Goal: Use online tool/utility: Utilize a website feature to perform a specific function

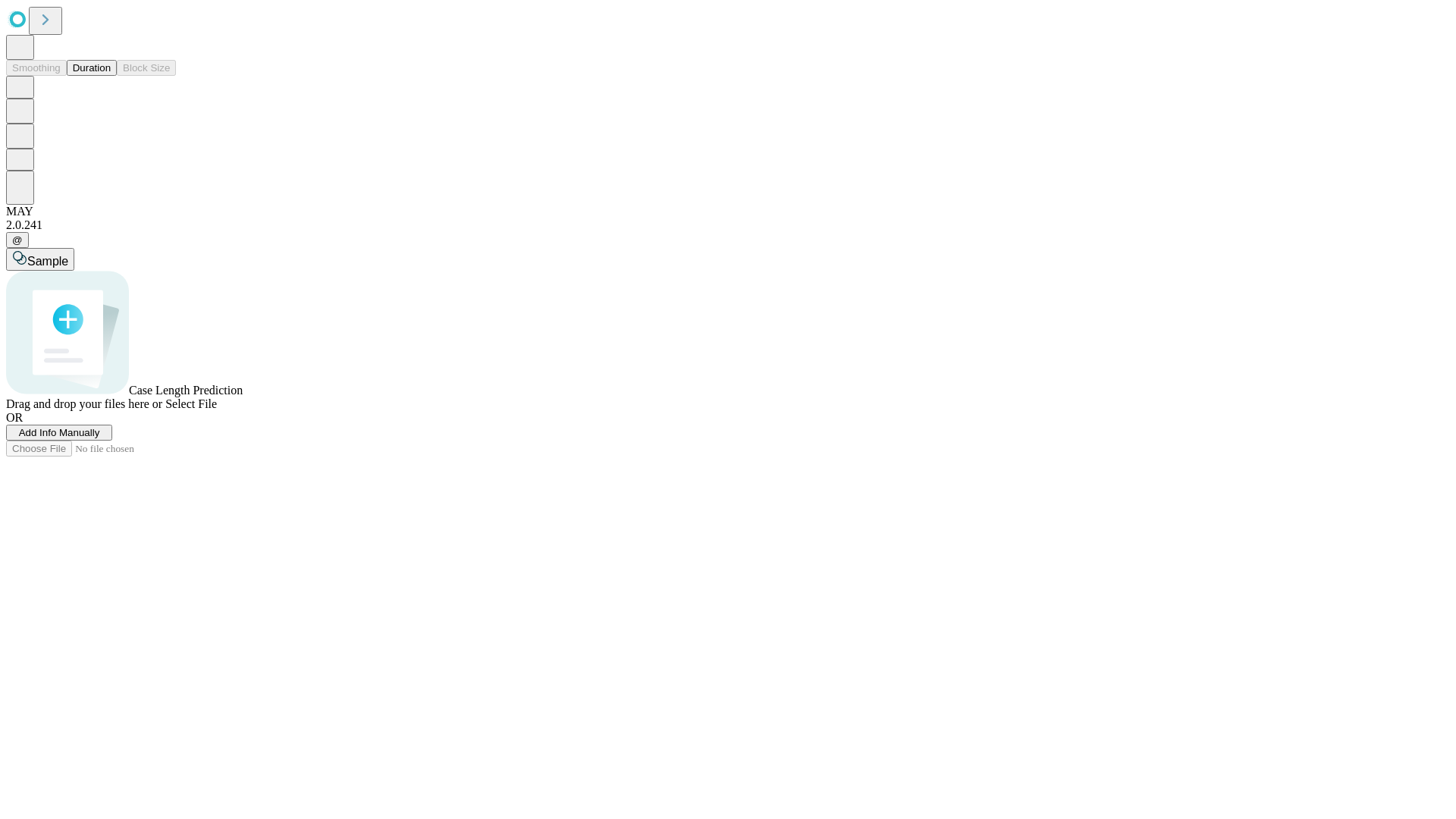
click at [111, 75] on button "Duration" at bounding box center [92, 68] width 50 height 16
click at [100, 438] on span "Add Info Manually" at bounding box center [59, 433] width 81 height 11
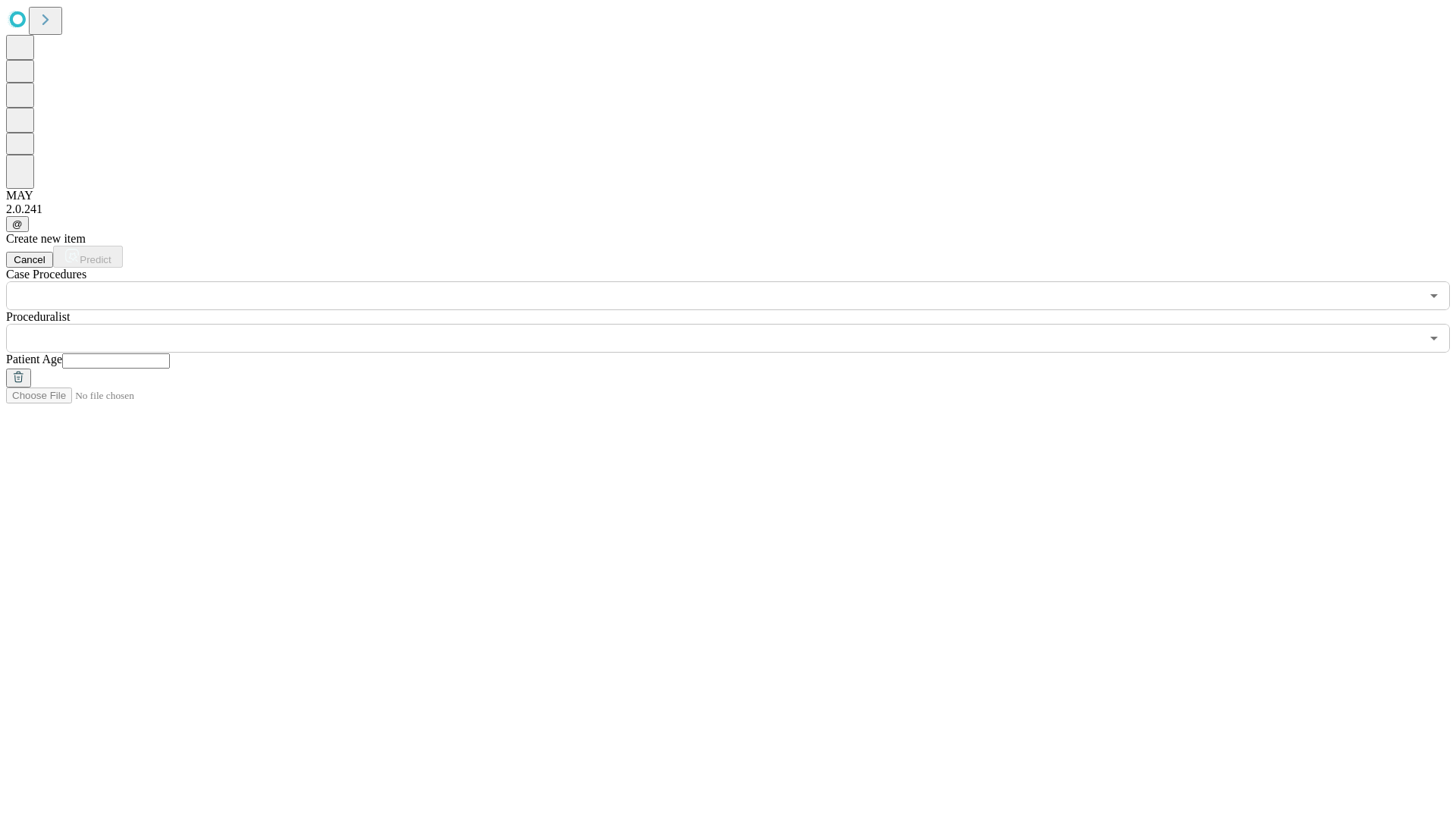
click at [170, 353] on input "text" at bounding box center [116, 361] width 108 height 15
type input "**"
click at [739, 324] on input "text" at bounding box center [713, 338] width 1414 height 29
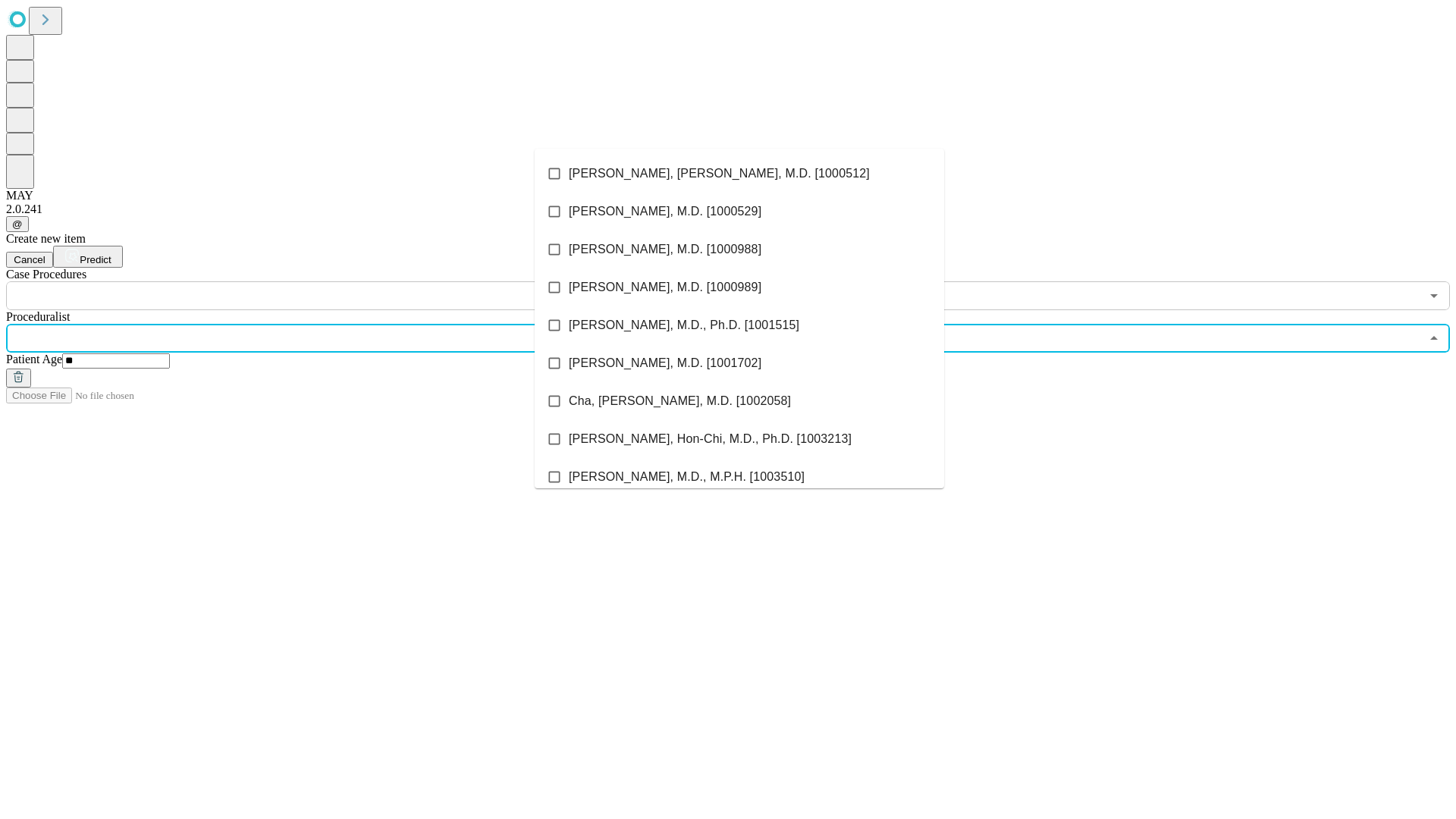
click at [740, 173] on li "[PERSON_NAME], [PERSON_NAME], M.D. [1000512]" at bounding box center [740, 173] width 410 height 38
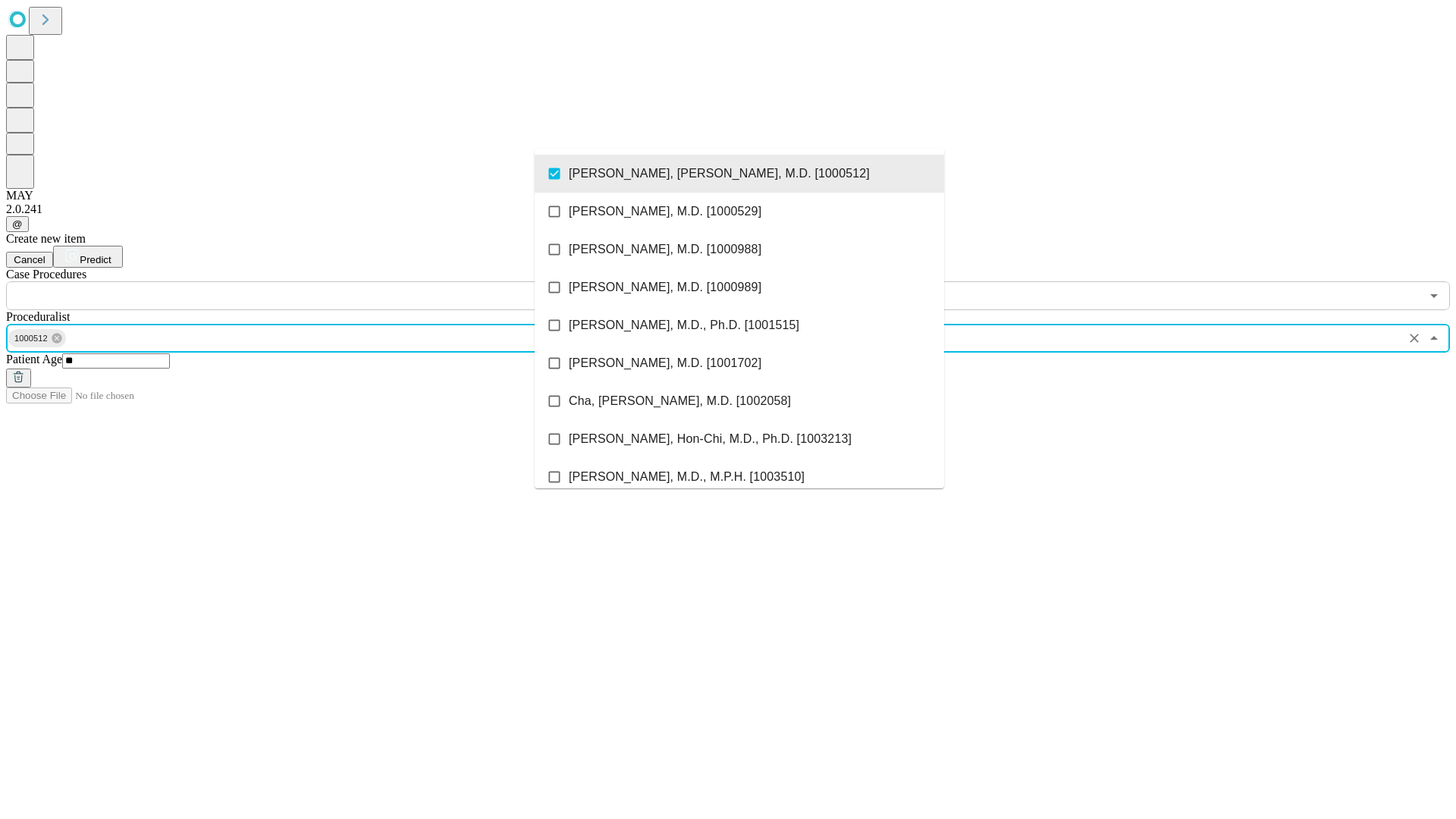
click at [319, 281] on input "text" at bounding box center [713, 295] width 1414 height 29
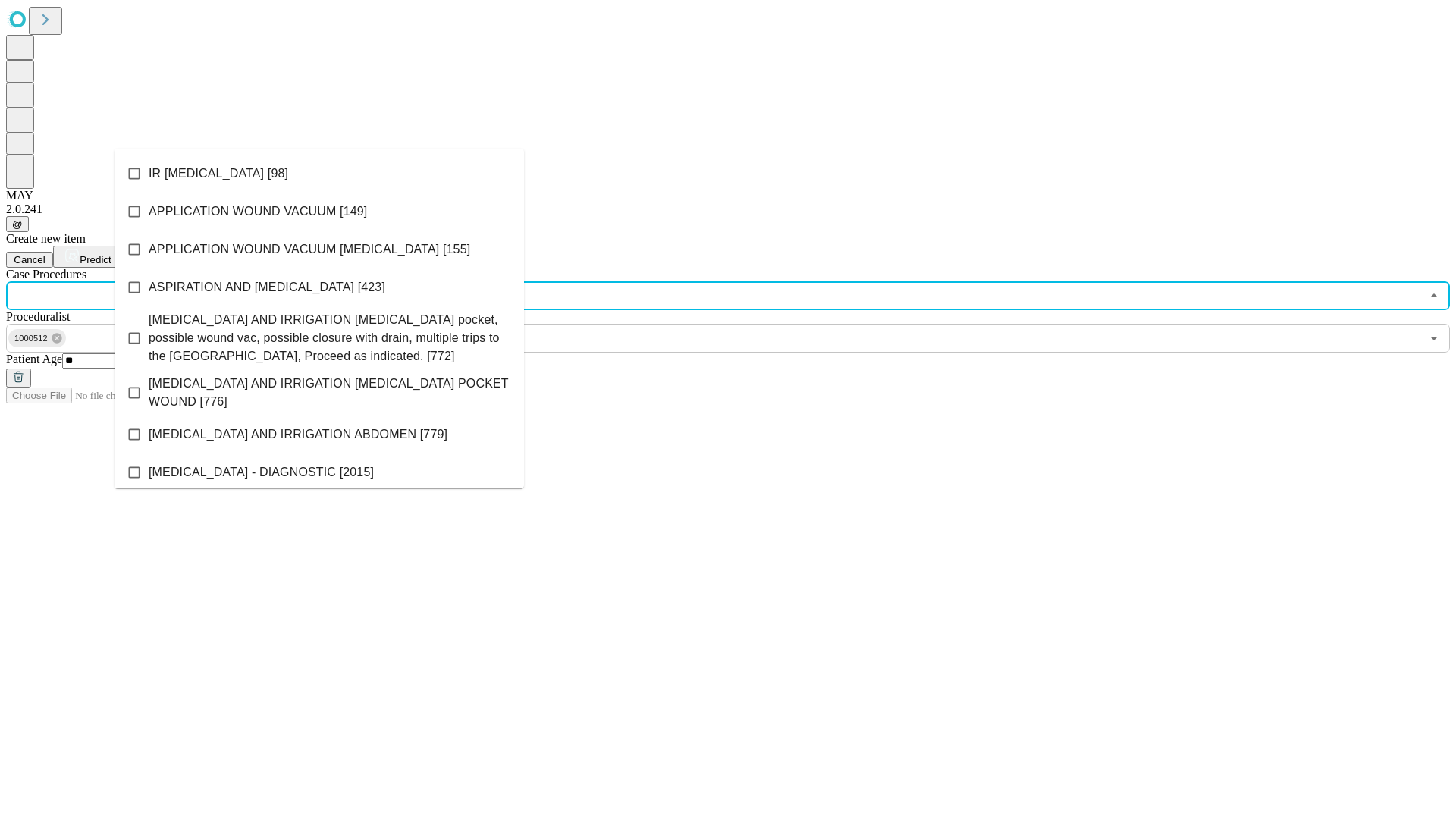
click at [320, 173] on li "IR [MEDICAL_DATA] [98]" at bounding box center [320, 173] width 410 height 38
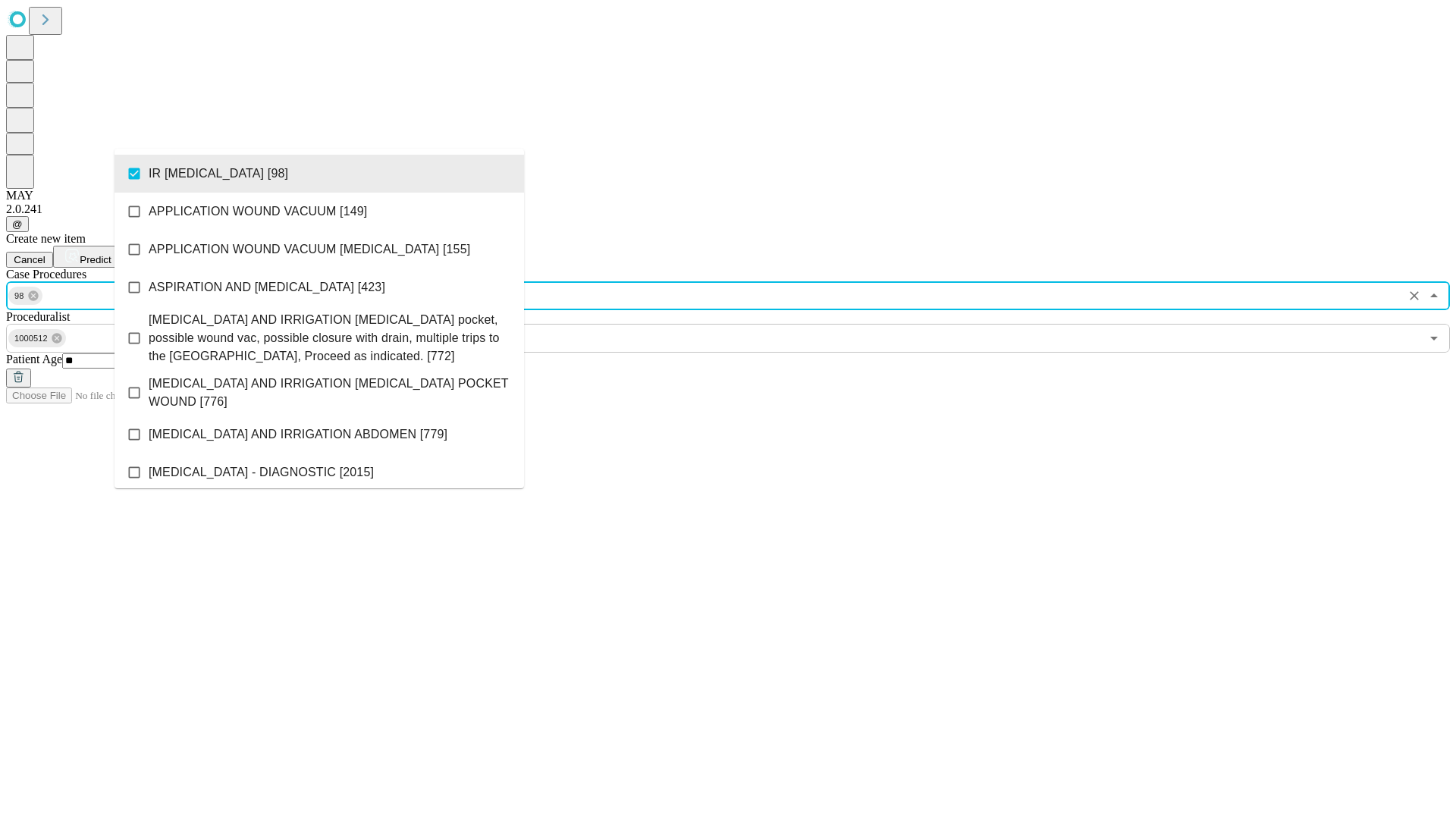
click at [111, 254] on span "Predict" at bounding box center [95, 259] width 31 height 11
